Goal: Task Accomplishment & Management: Complete application form

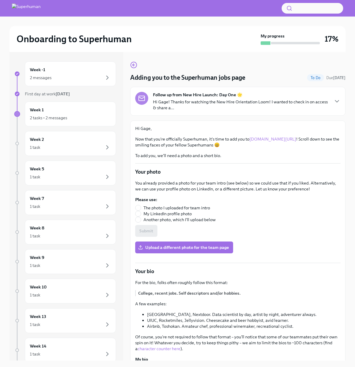
click at [204, 209] on span "The photo I uploaded for team intro" at bounding box center [176, 208] width 66 height 6
click at [141, 209] on input "The photo I uploaded for team intro" at bounding box center [137, 207] width 5 height 5
radio input "true"
click at [157, 231] on button "Submit" at bounding box center [146, 231] width 22 height 12
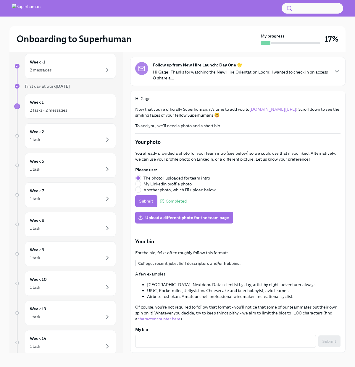
scroll to position [10, 0]
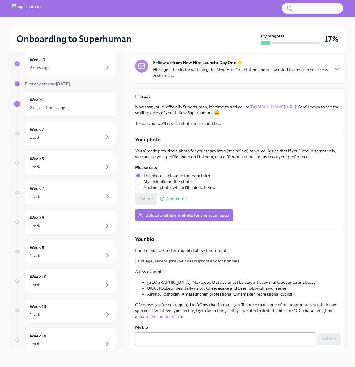
click at [227, 334] on div "x ​" at bounding box center [225, 339] width 181 height 13
paste textarea "Husband, Father of [DEMOGRAPHIC_DATA], Pet owner of 6, Lover of all things Tabl…"
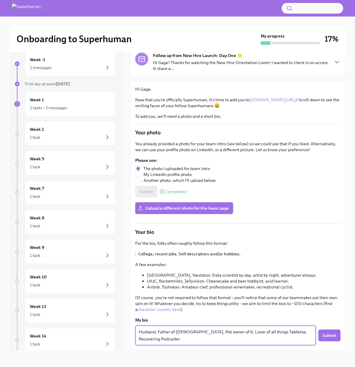
scroll to position [126, 0]
drag, startPoint x: 207, startPoint y: 340, endPoint x: 140, endPoint y: 341, distance: 66.8
click at [140, 341] on textarea "Husband, Father of [DEMOGRAPHIC_DATA], Pet owner of 6, Lover of all things Tabl…" at bounding box center [225, 336] width 173 height 14
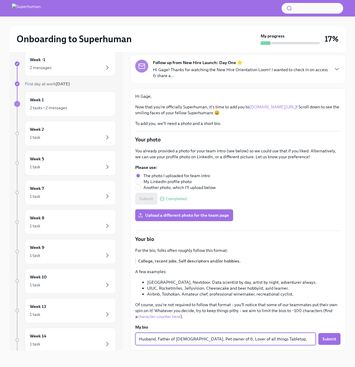
scroll to position [119, 0]
drag, startPoint x: 138, startPoint y: 339, endPoint x: 209, endPoint y: 337, distance: 71.2
click at [209, 337] on textarea "Husband, Father of [DEMOGRAPHIC_DATA], Pet owner of 6, Lover of all things Tabl…" at bounding box center [225, 339] width 173 height 7
click at [252, 339] on textarea "[DOMAIN_NAME]. Lover of all things Tabletop, Recovering Podcaster." at bounding box center [225, 339] width 173 height 7
click at [215, 339] on textarea "[DOMAIN_NAME]. Lover of all things tabletop. REcovering podcaster and amateur […" at bounding box center [225, 339] width 173 height 7
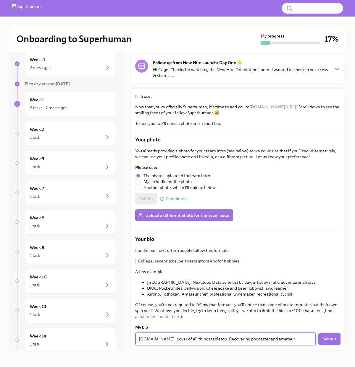
type textarea "[DOMAIN_NAME]. Lover of all things tabletop. Recovering podcaster and amateur […"
click at [322, 340] on span "Submit" at bounding box center [329, 339] width 14 height 6
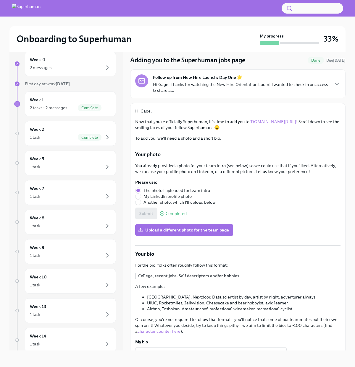
scroll to position [0, 0]
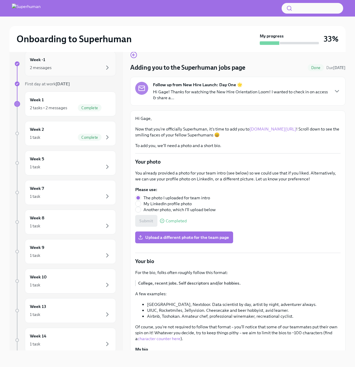
click at [89, 64] on div "2 messages" at bounding box center [70, 67] width 81 height 7
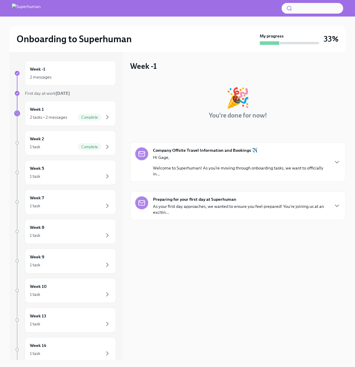
scroll to position [1, 0]
click at [284, 160] on div "Hi Gage, Welcome to Superhuman! As you’re moving through onboarding tasks, we w…" at bounding box center [240, 166] width 175 height 22
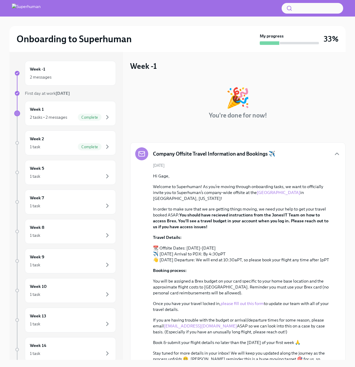
scroll to position [62, 0]
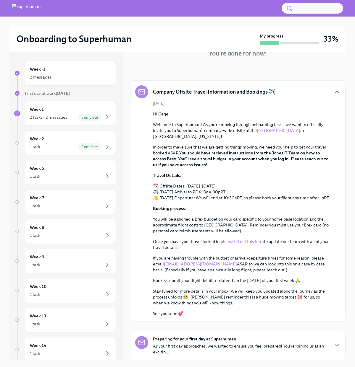
click at [288, 328] on div "Company Offsite Travel Information and Bookings ✈️ [DATE] Hi Gage, Welcome to S…" at bounding box center [237, 220] width 215 height 280
click at [291, 336] on div "Preparing for your first day at Superhuman As your first day approaches, we wan…" at bounding box center [240, 345] width 175 height 19
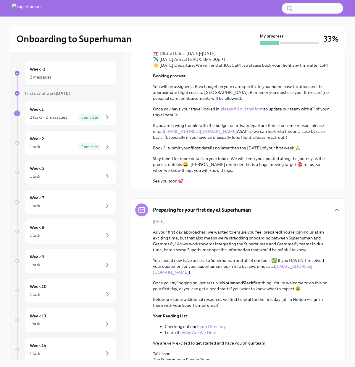
scroll to position [196, 0]
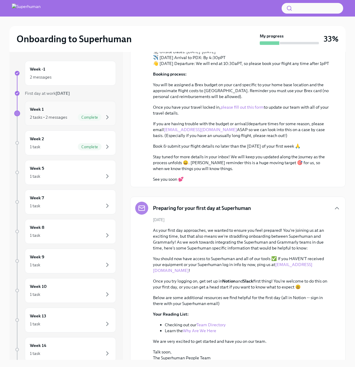
click at [80, 120] on div "Complete" at bounding box center [90, 117] width 24 height 7
